Goal: Task Accomplishment & Management: Use online tool/utility

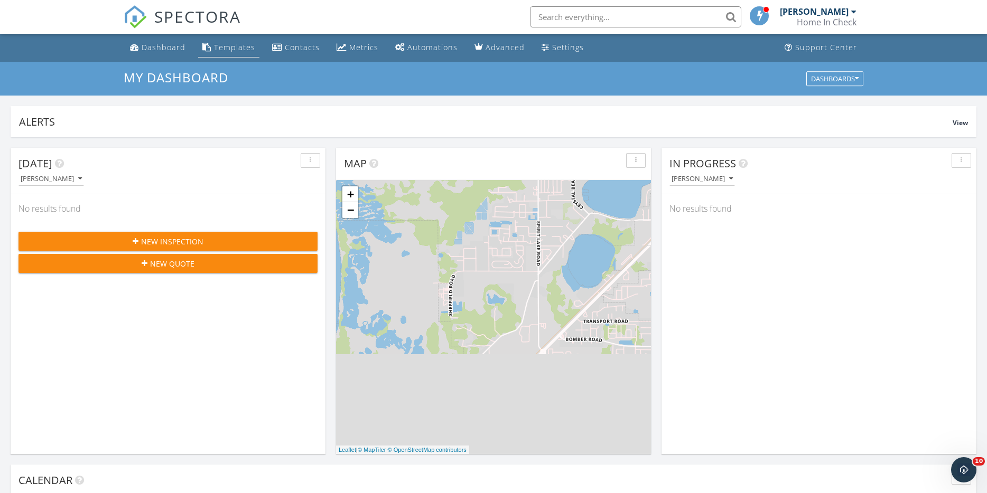
click at [221, 43] on div "Templates" at bounding box center [234, 47] width 41 height 10
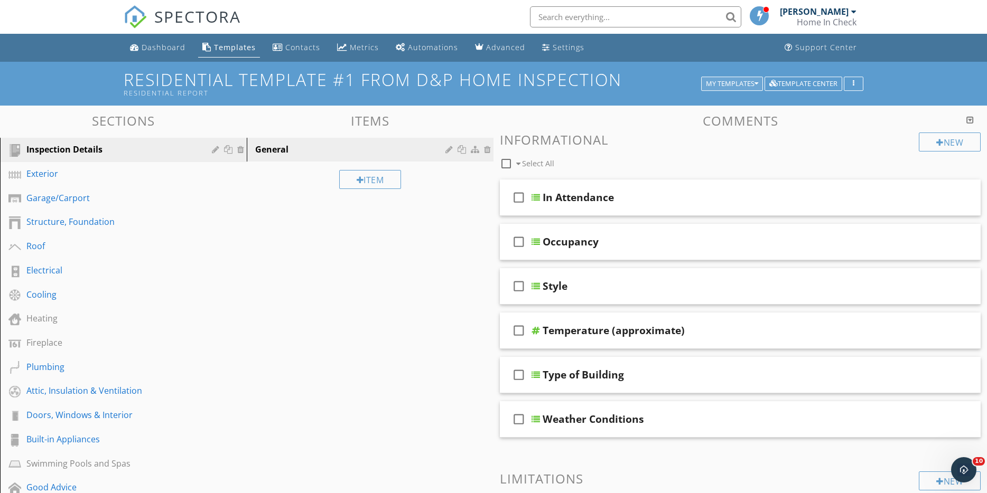
click at [732, 83] on div "My Templates" at bounding box center [732, 83] width 52 height 7
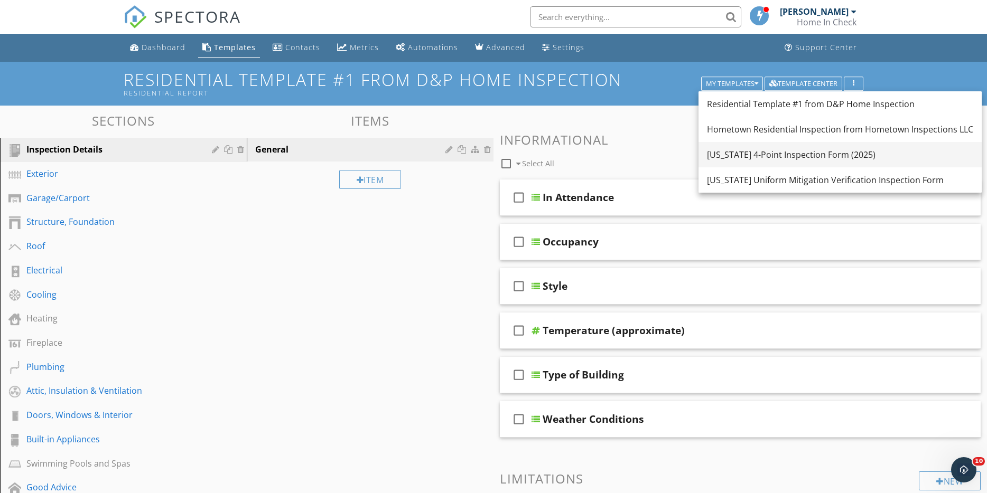
click at [739, 157] on div "[US_STATE] 4-Point Inspection Form (2025)" at bounding box center [840, 154] width 266 height 13
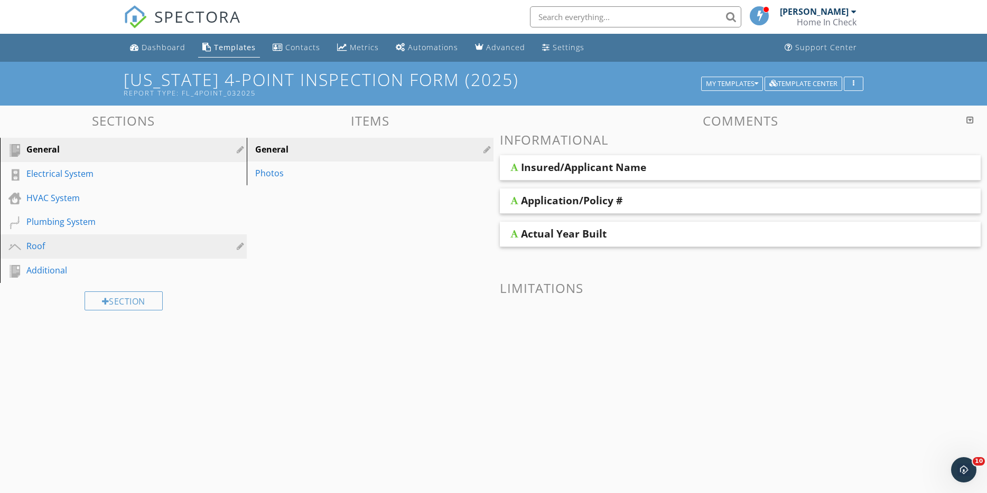
click at [55, 247] on div "Roof" at bounding box center [111, 246] width 170 height 13
